Goal: Task Accomplishment & Management: Manage account settings

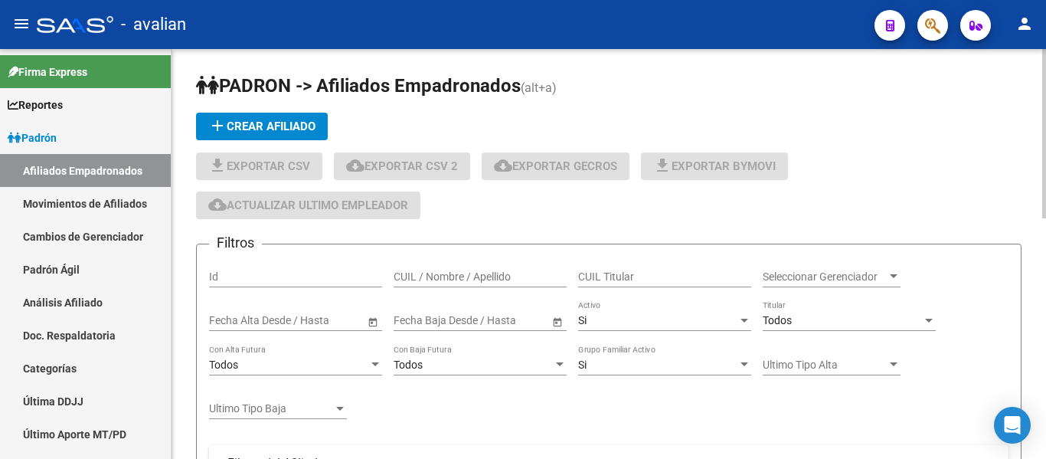
click at [466, 278] on input "CUIL / Nombre / Apellido" at bounding box center [480, 276] width 173 height 13
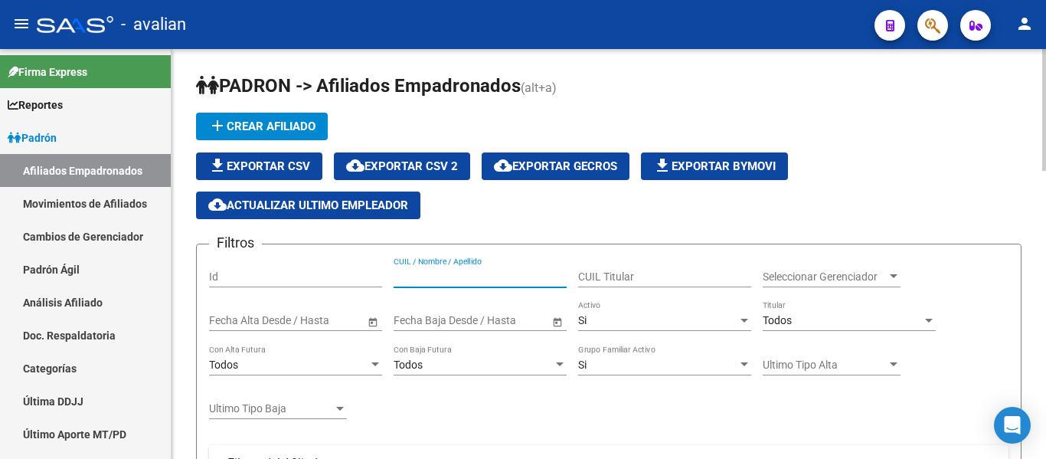
paste input "27458060202"
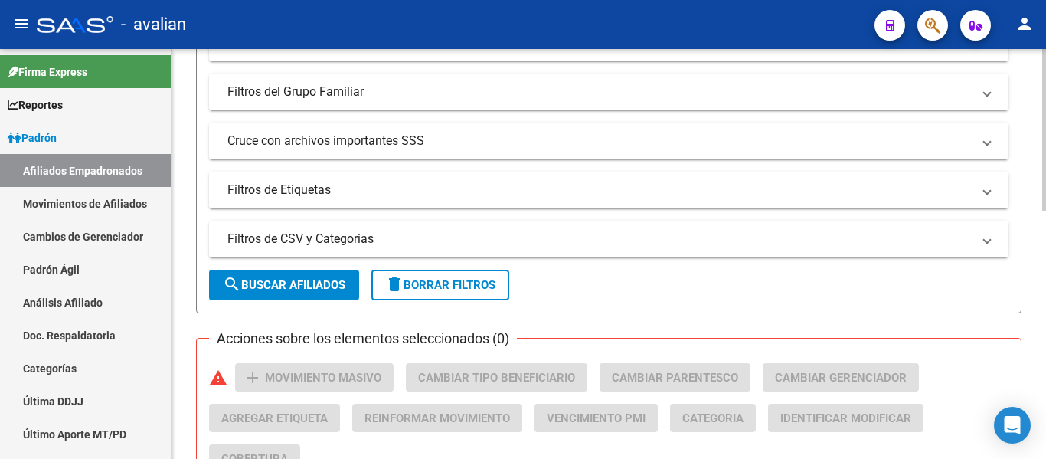
scroll to position [536, 0]
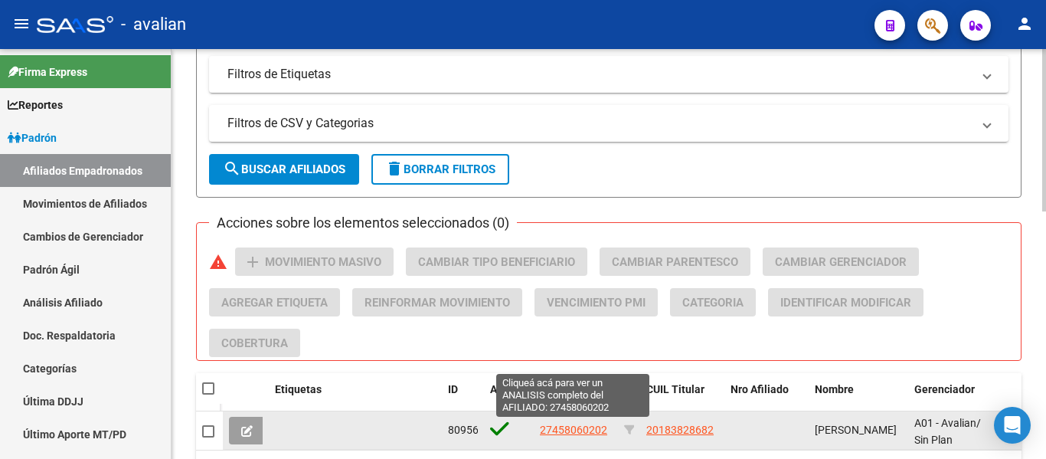
click at [586, 432] on span "27458060202" at bounding box center [573, 429] width 67 height 12
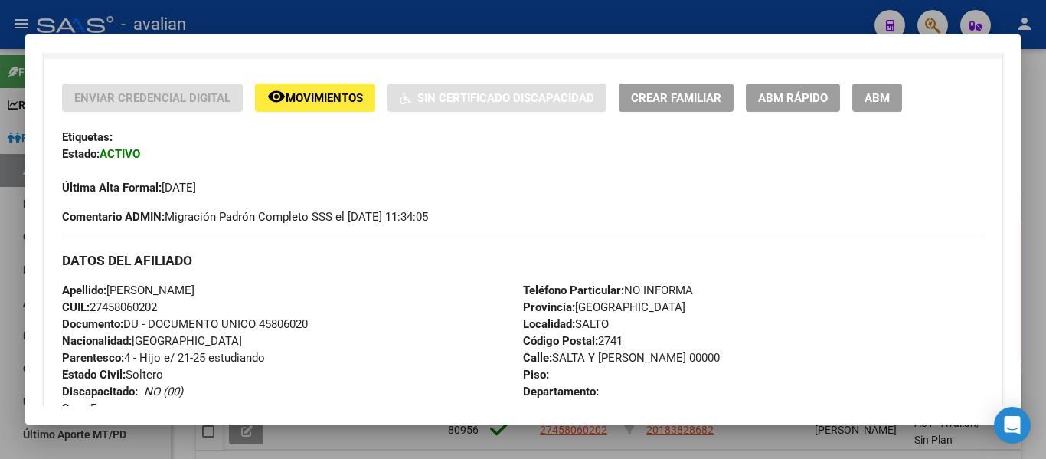
scroll to position [383, 0]
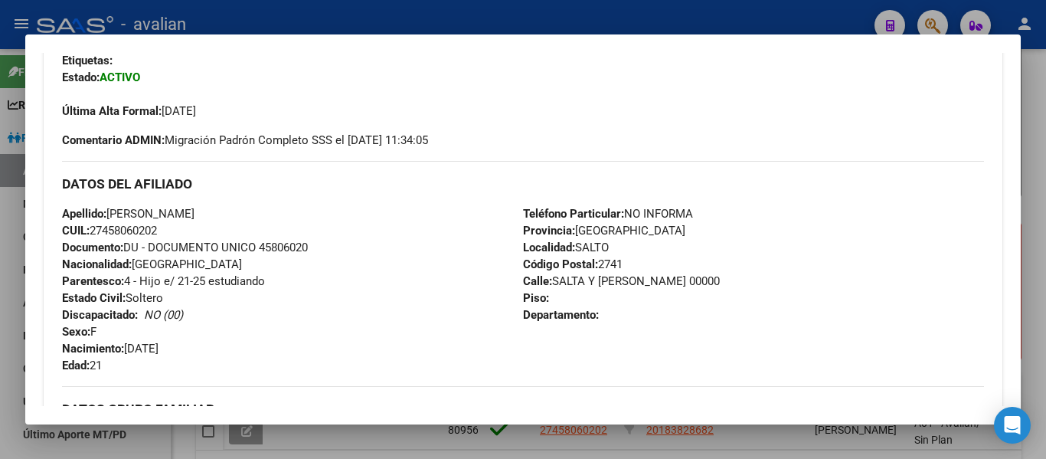
click at [1026, 77] on div at bounding box center [523, 229] width 1046 height 459
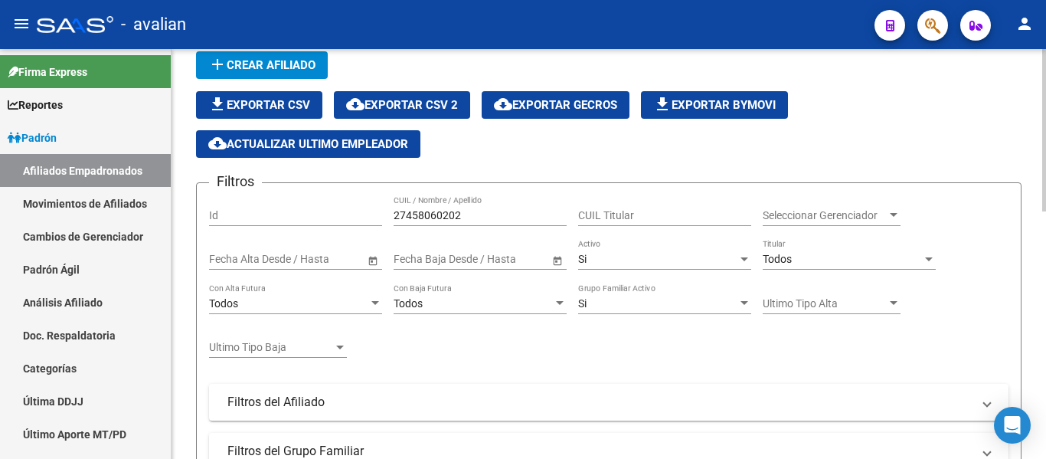
scroll to position [0, 0]
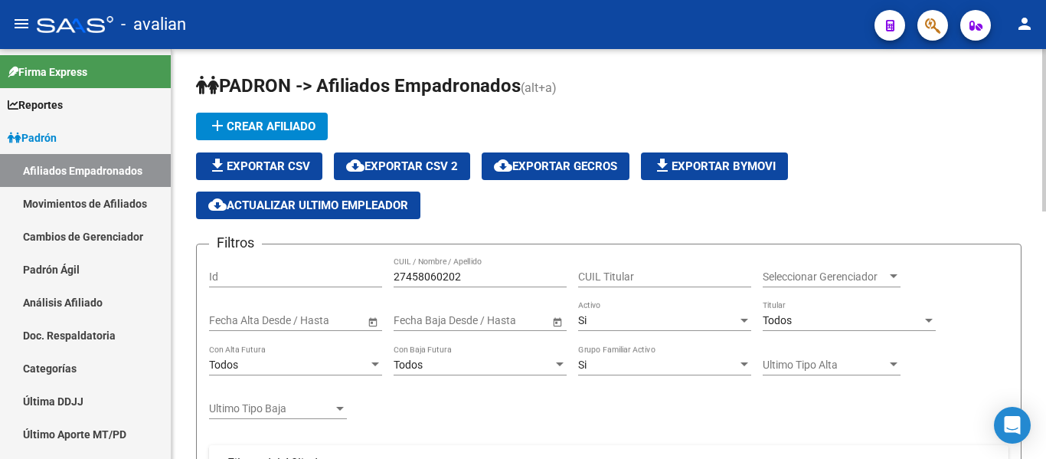
click at [499, 280] on input "27458060202" at bounding box center [480, 276] width 173 height 13
paste input "391330"
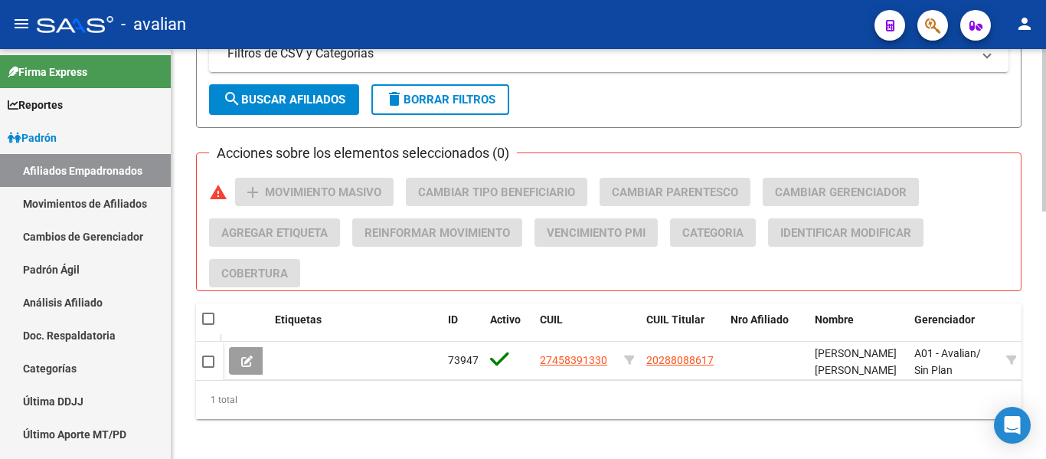
scroll to position [613, 0]
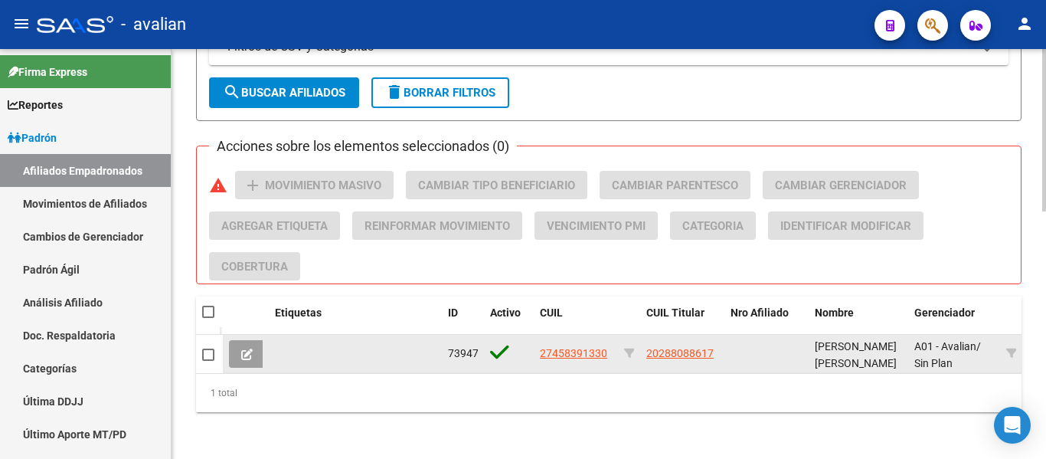
type input "27458391330"
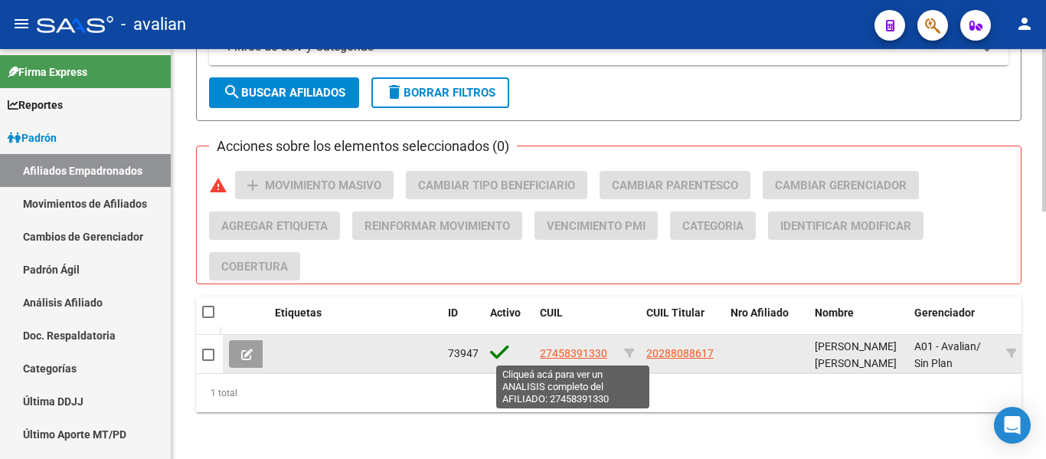
click at [585, 352] on span "27458391330" at bounding box center [573, 353] width 67 height 12
type textarea "27458391330"
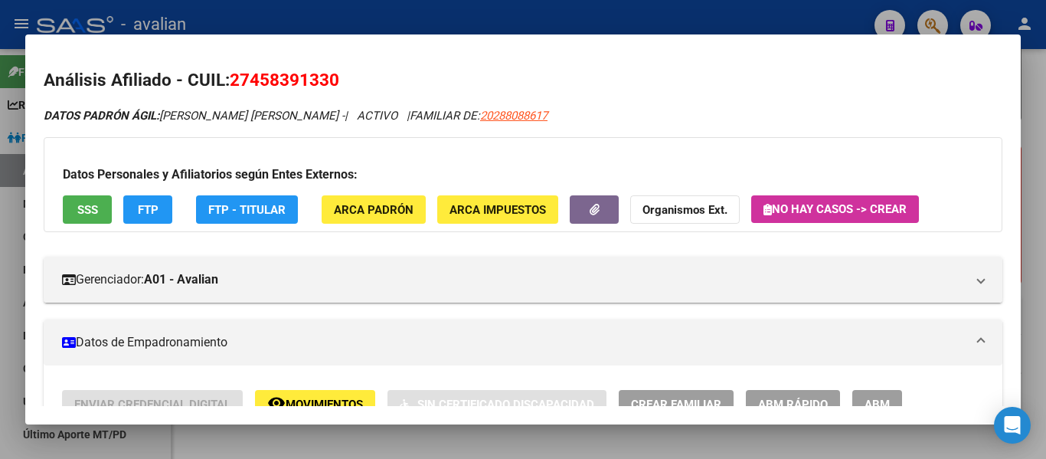
click at [894, 395] on button "ABM" at bounding box center [877, 404] width 50 height 28
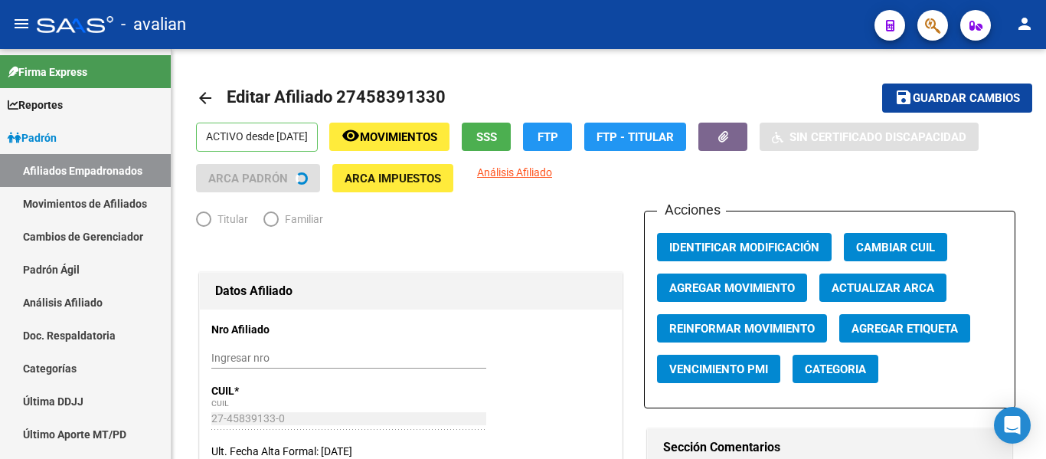
radio input "true"
type input "30-52715145-3"
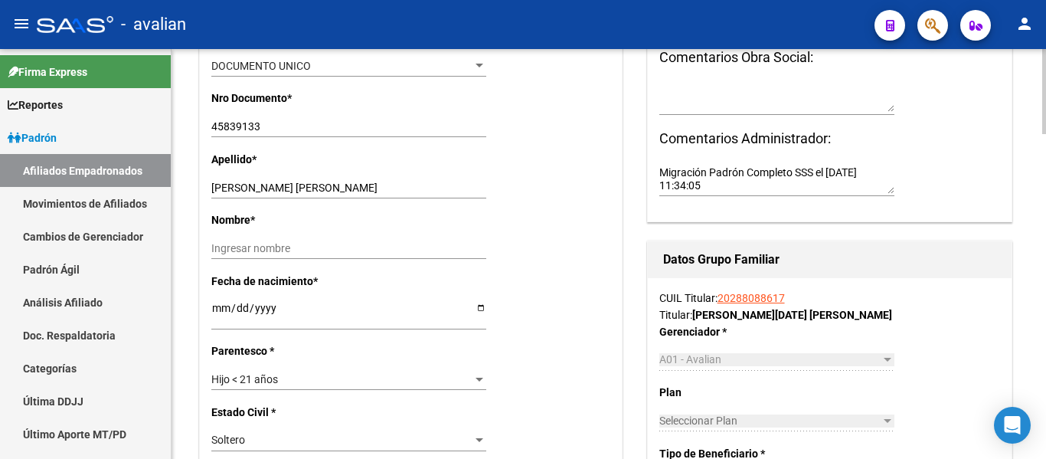
scroll to position [459, 0]
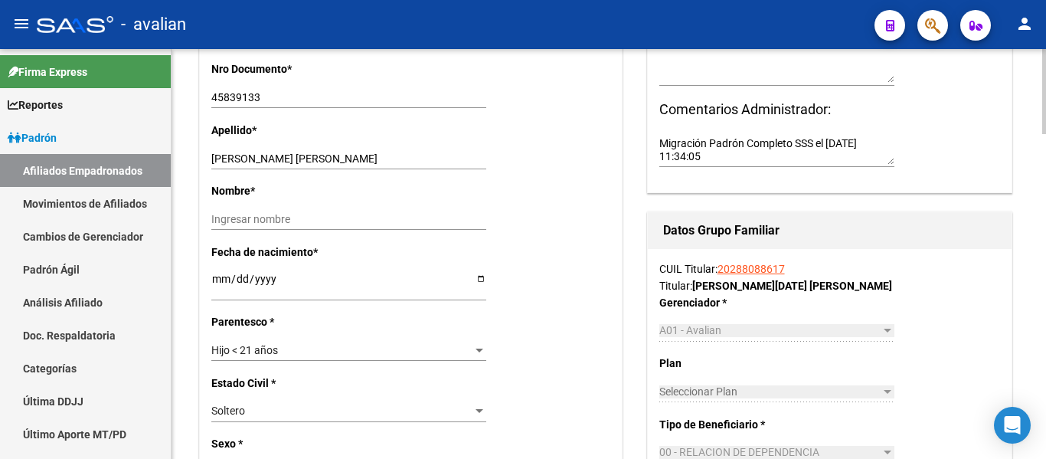
click at [337, 352] on div "Hijo < 21 años" at bounding box center [341, 350] width 261 height 13
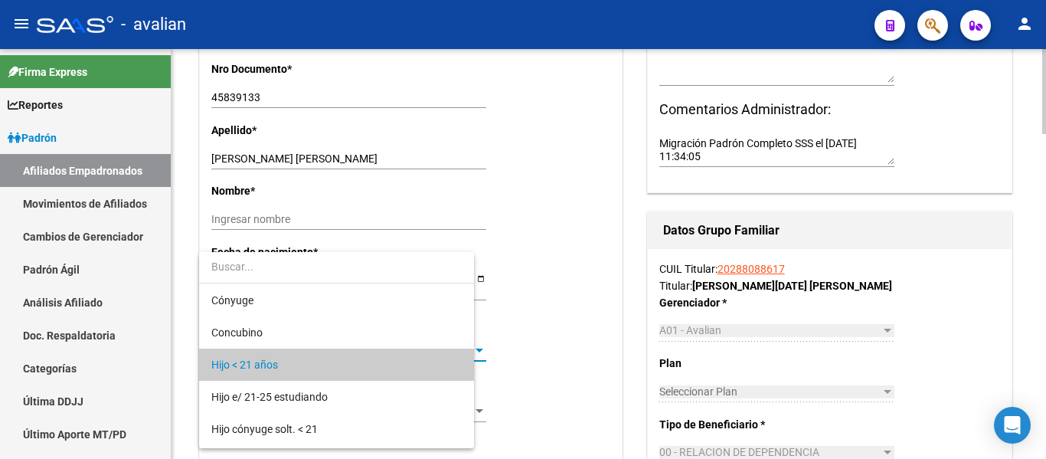
scroll to position [15, 0]
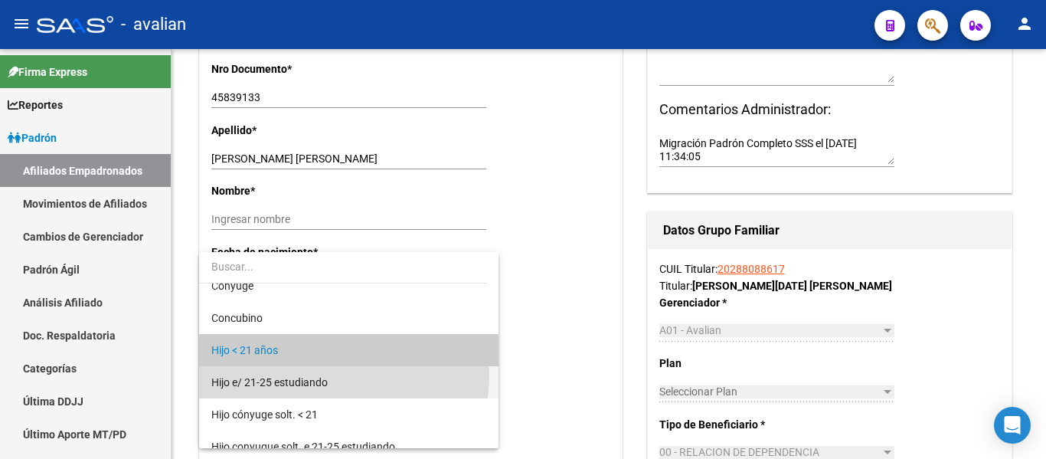
click at [335, 374] on span "Hijo e/ 21-25 estudiando" at bounding box center [348, 382] width 275 height 32
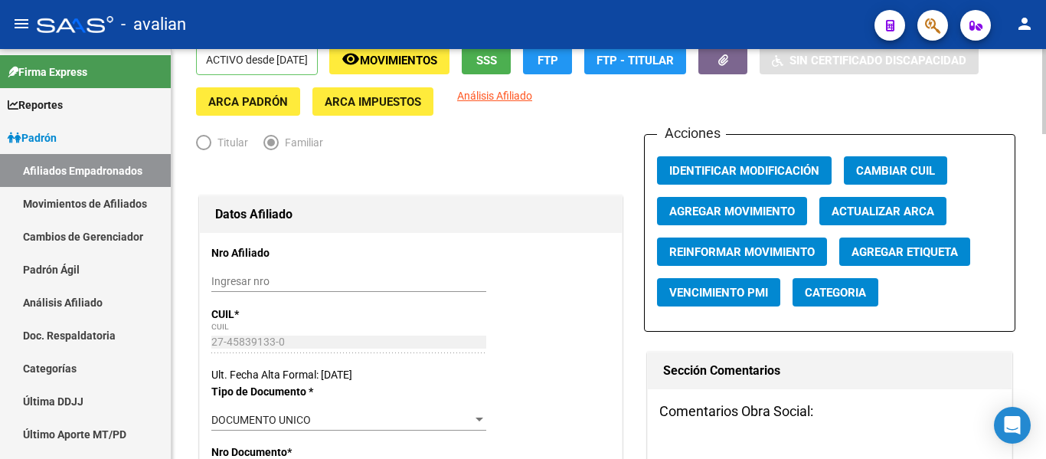
scroll to position [0, 0]
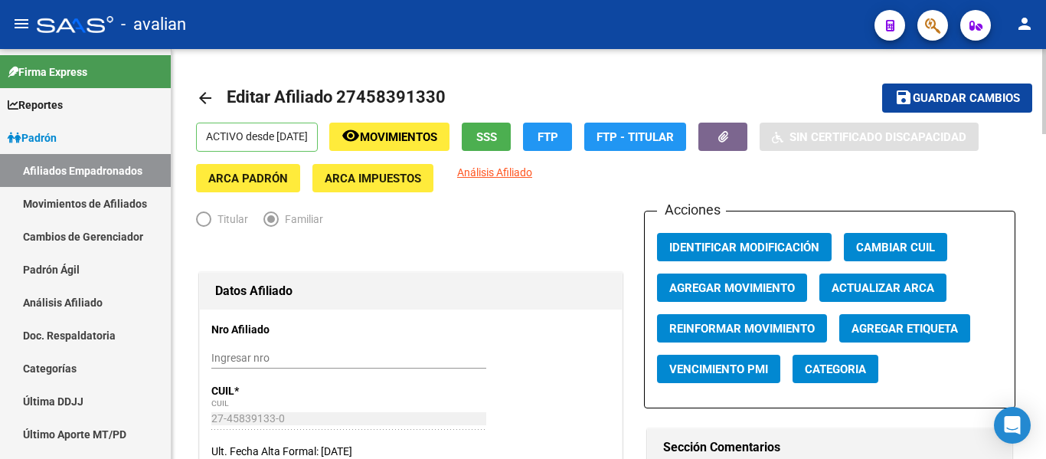
click at [903, 93] on mat-icon "save" at bounding box center [903, 97] width 18 height 18
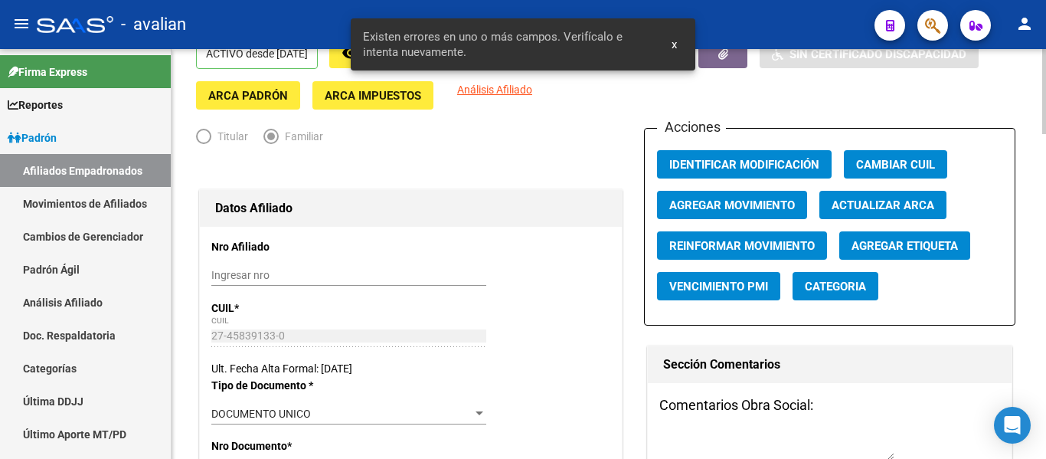
scroll to position [383, 0]
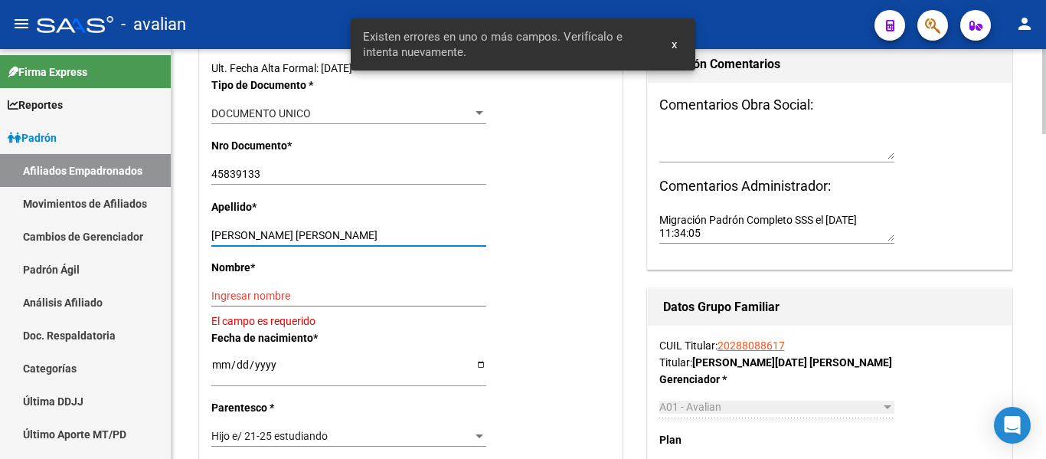
drag, startPoint x: 332, startPoint y: 234, endPoint x: 407, endPoint y: 234, distance: 75.0
click at [407, 234] on input "[PERSON_NAME] [PERSON_NAME]" at bounding box center [348, 235] width 275 height 13
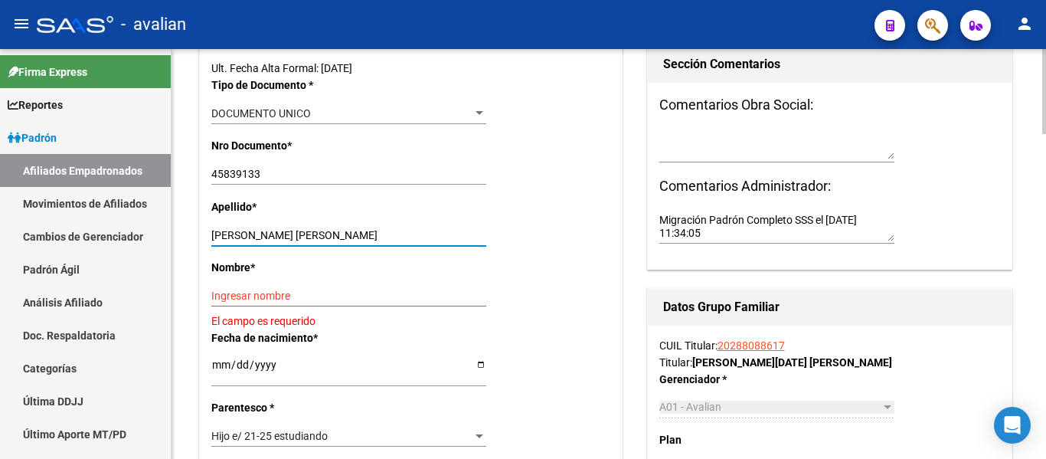
type input "[PERSON_NAME] [PERSON_NAME]"
click at [234, 289] on input "Ingresar nombre" at bounding box center [348, 295] width 275 height 13
paste input "[PERSON_NAME]"
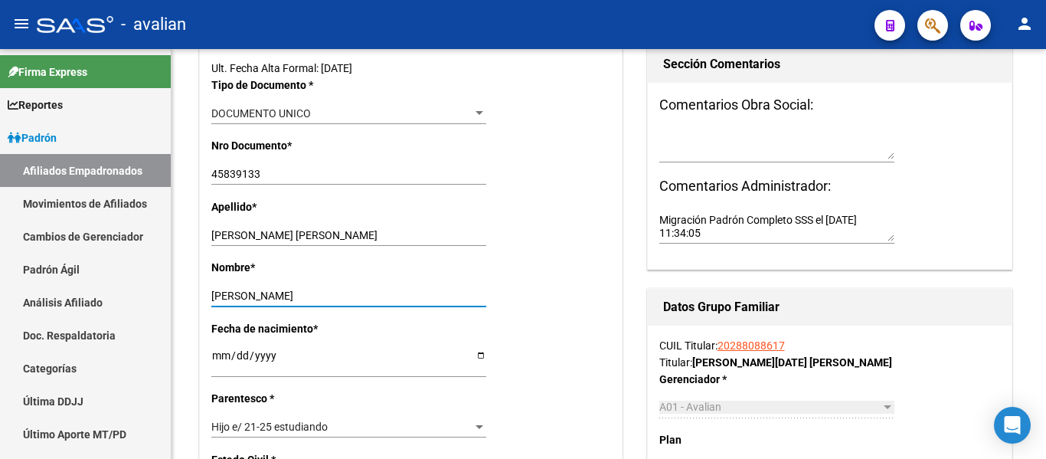
type input "[PERSON_NAME]"
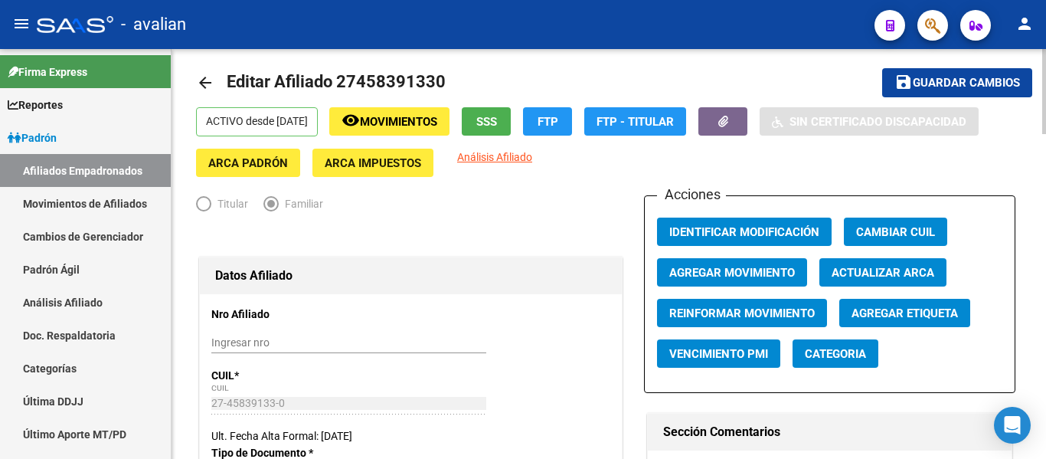
scroll to position [0, 0]
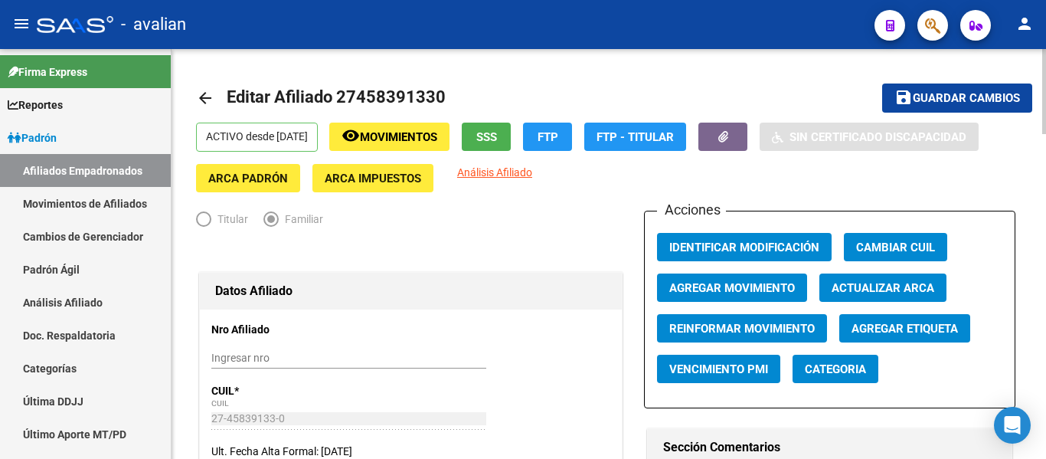
click at [924, 90] on button "save Guardar cambios" at bounding box center [957, 97] width 150 height 28
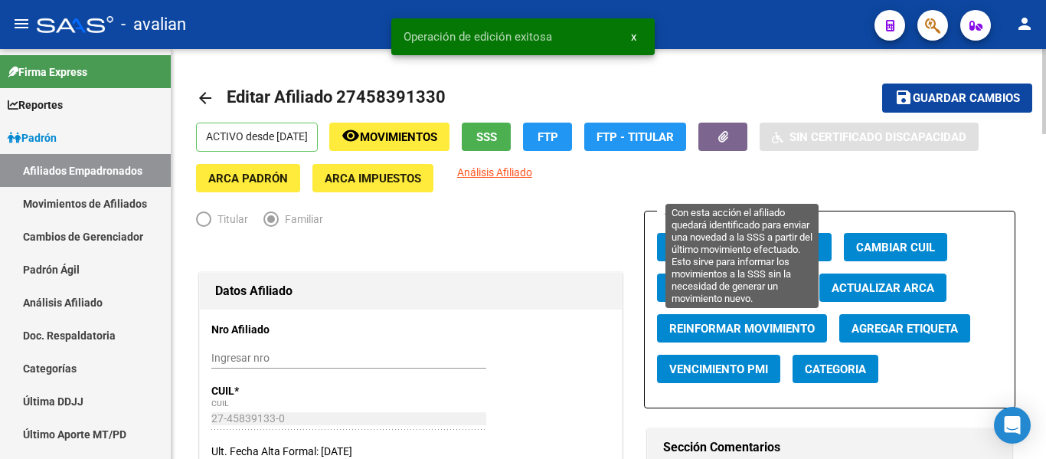
click at [720, 327] on span "Reinformar Movimiento" at bounding box center [742, 329] width 146 height 14
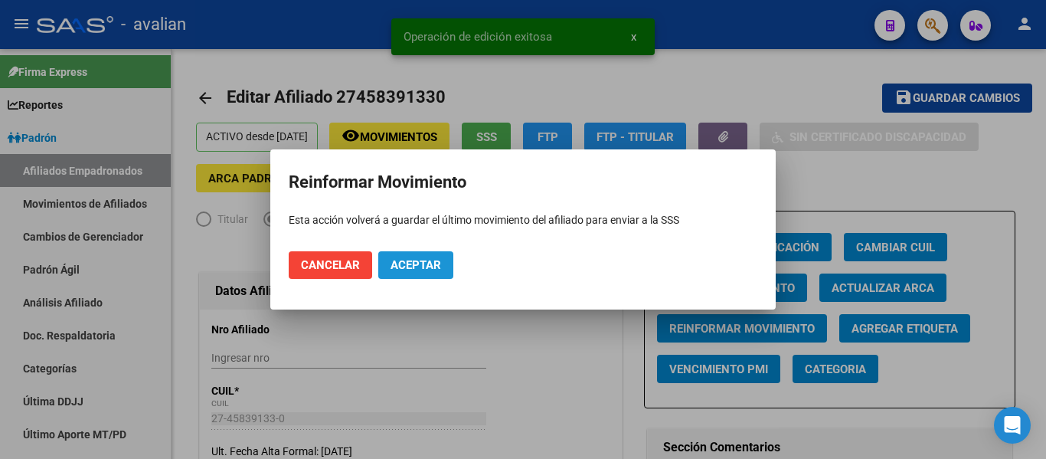
click at [424, 269] on span "Aceptar" at bounding box center [416, 265] width 51 height 14
